Goal: Navigation & Orientation: Find specific page/section

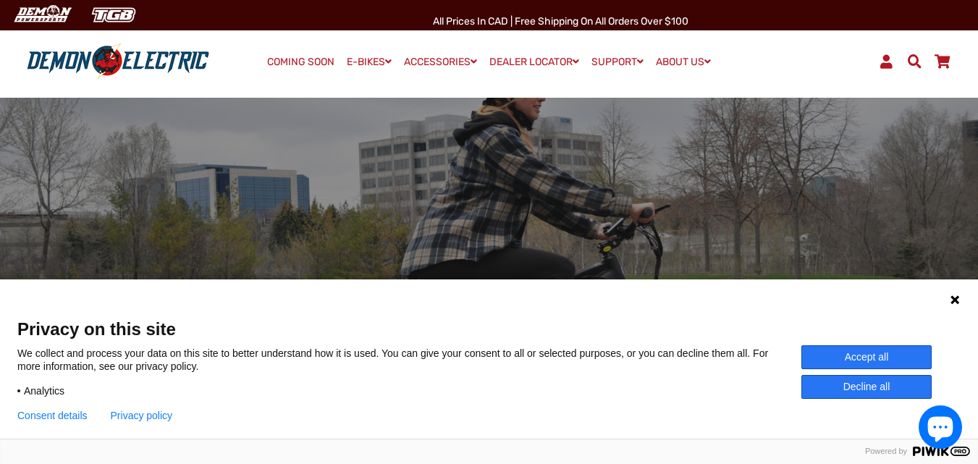
click at [871, 389] on button "Decline all" at bounding box center [866, 387] width 130 height 24
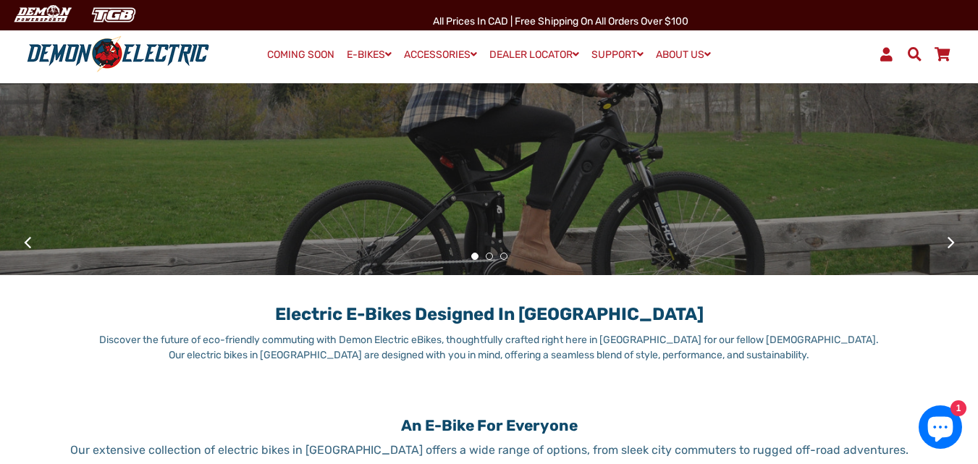
scroll to position [290, 0]
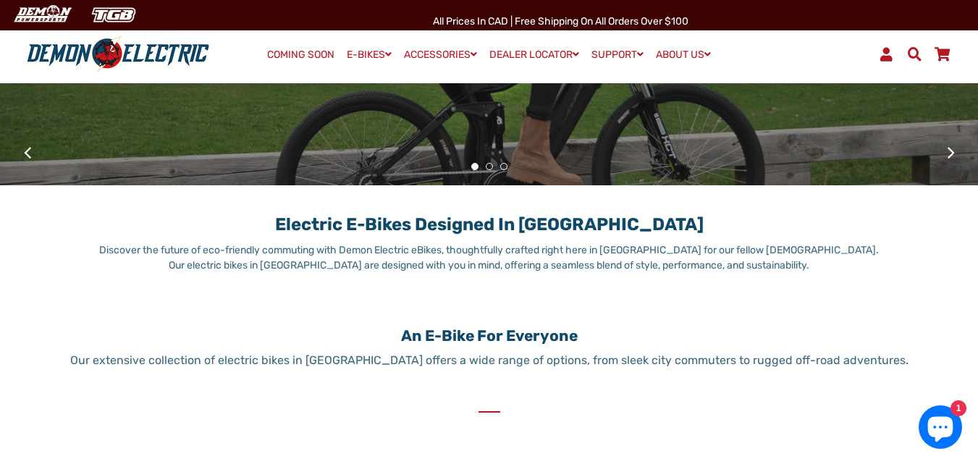
click at [485, 167] on li "2" at bounding box center [489, 166] width 14 height 14
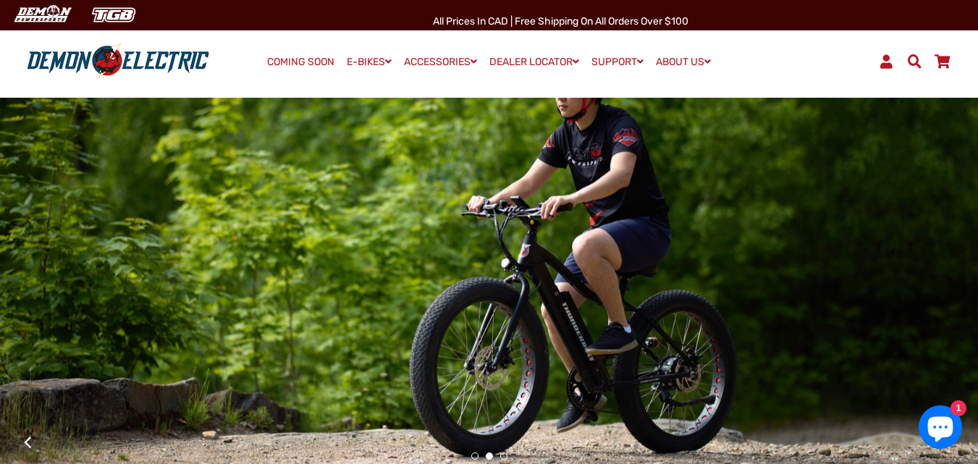
scroll to position [72, 0]
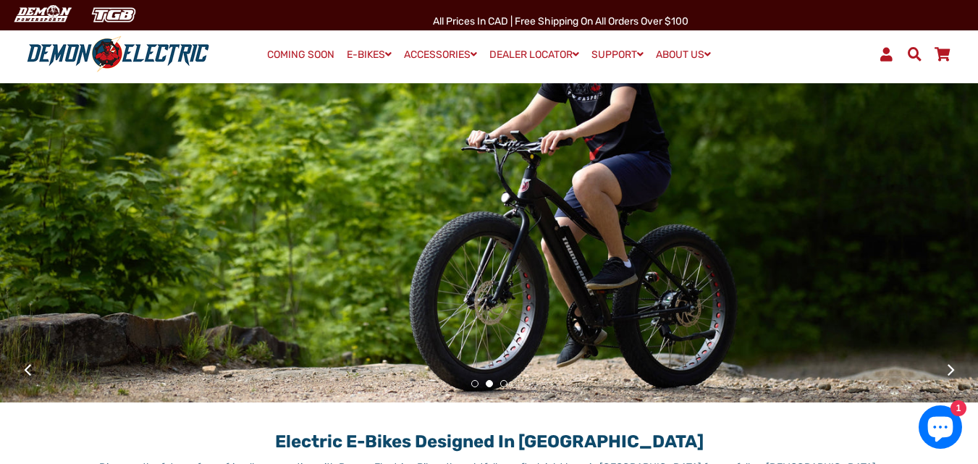
click at [507, 376] on li "3" at bounding box center [504, 383] width 14 height 14
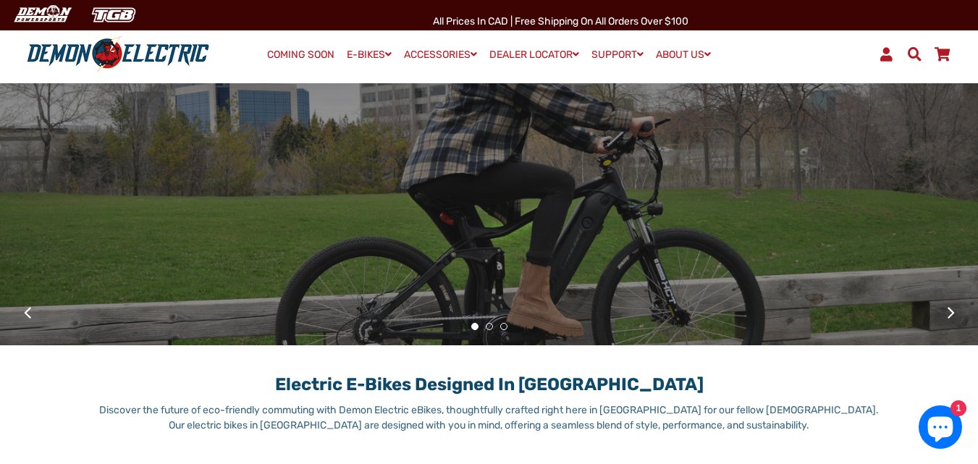
scroll to position [0, 0]
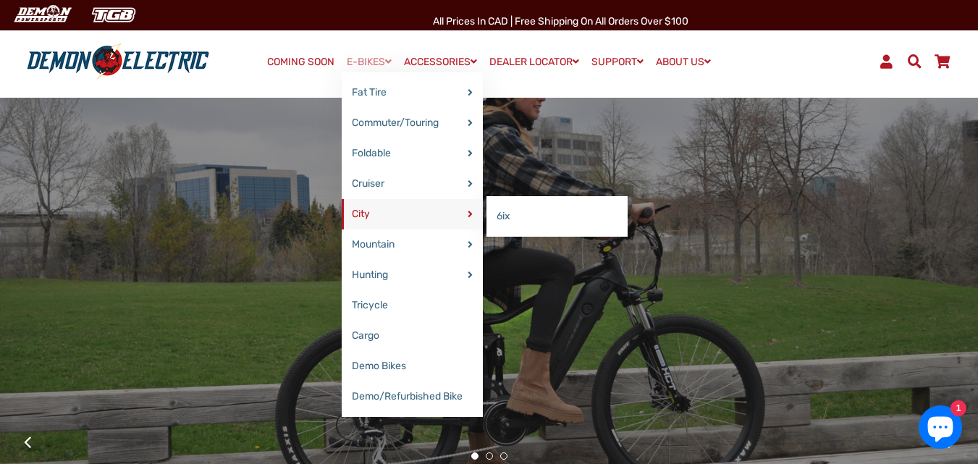
click at [386, 220] on link "City" at bounding box center [412, 214] width 141 height 30
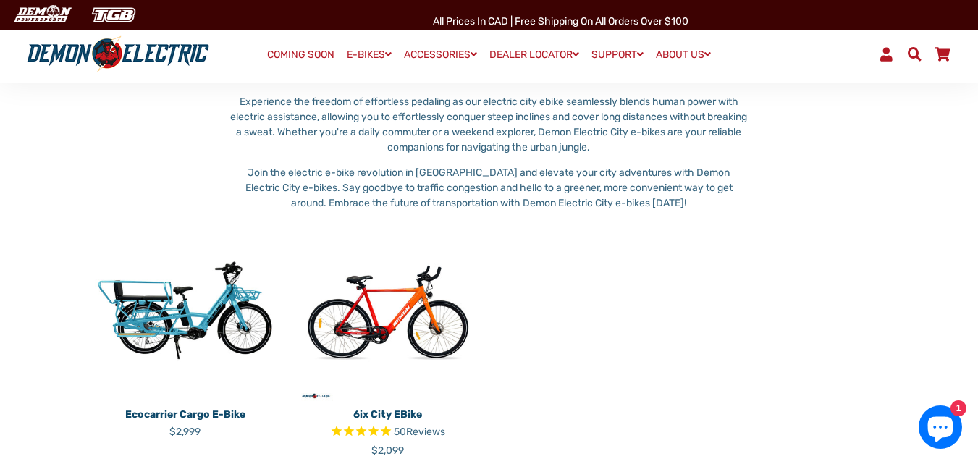
scroll to position [145, 0]
